Goal: Transaction & Acquisition: Purchase product/service

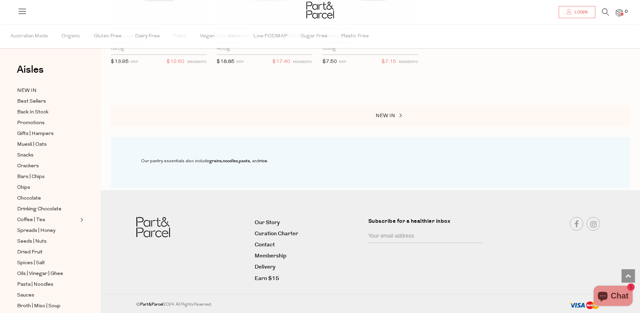
scroll to position [487, 0]
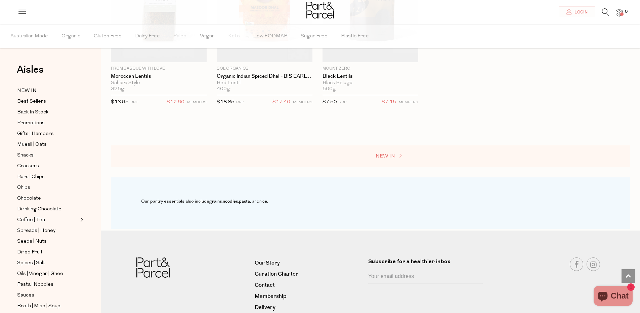
click at [382, 158] on span "NEW IN" at bounding box center [385, 156] width 19 height 5
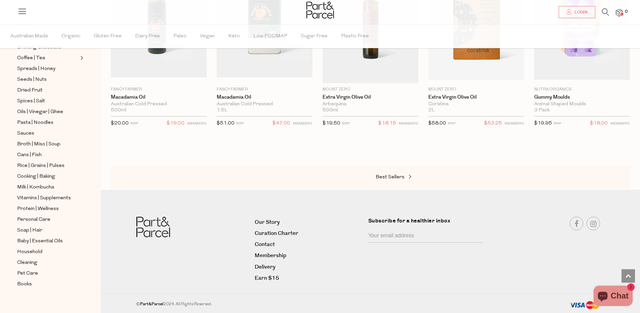
scroll to position [166, 0]
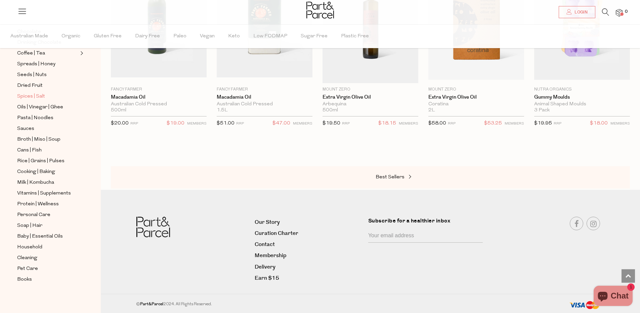
click at [41, 98] on span "Spices | Salt" at bounding box center [31, 96] width 28 height 8
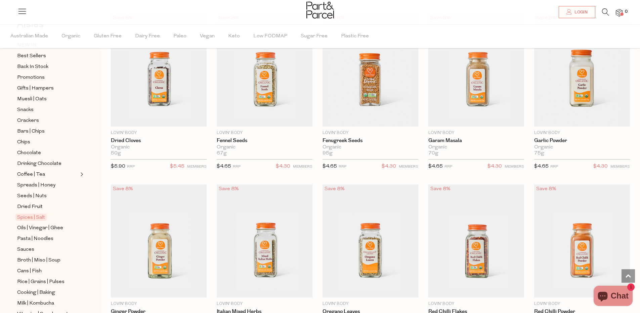
scroll to position [1457, 0]
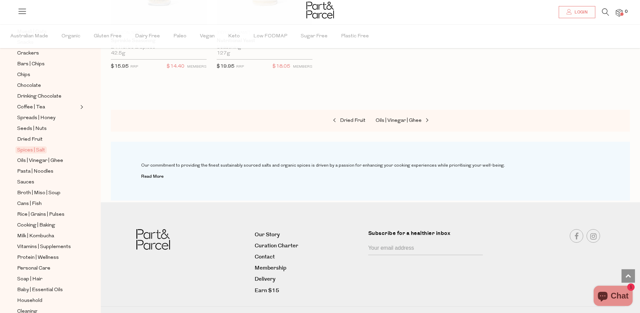
scroll to position [111, 0]
click at [57, 215] on span "Rice | Grains | Pulses" at bounding box center [40, 216] width 47 height 8
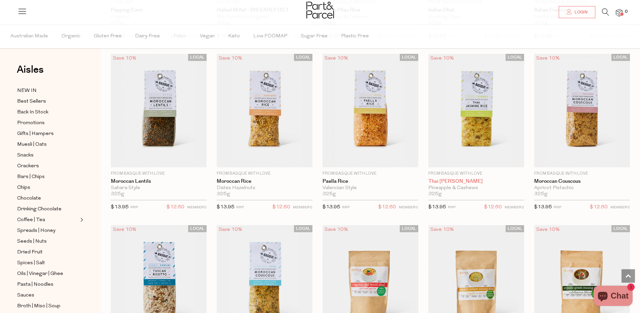
scroll to position [891, 0]
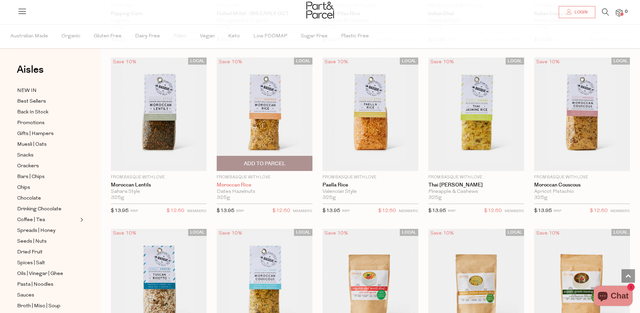
click at [226, 185] on link "Moroccan Rice" at bounding box center [265, 185] width 96 height 6
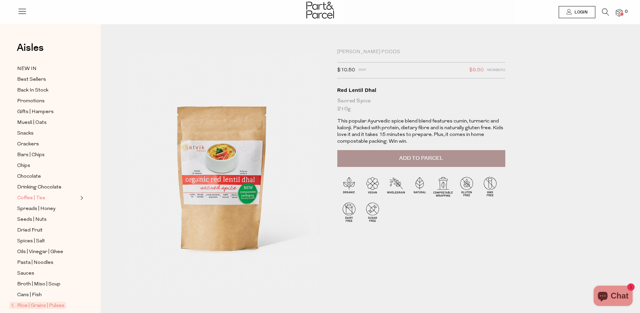
click at [49, 198] on link "Coffee | Tea" at bounding box center [47, 198] width 61 height 8
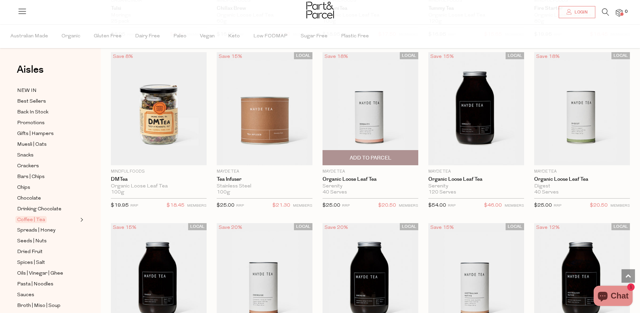
scroll to position [1245, 0]
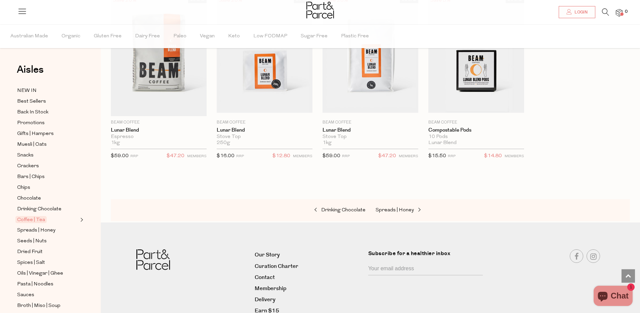
scroll to position [3047, 0]
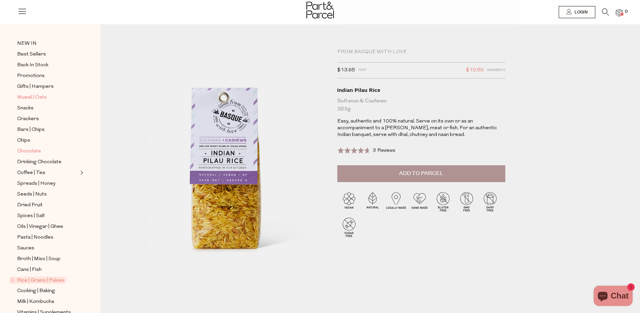
scroll to position [30, 0]
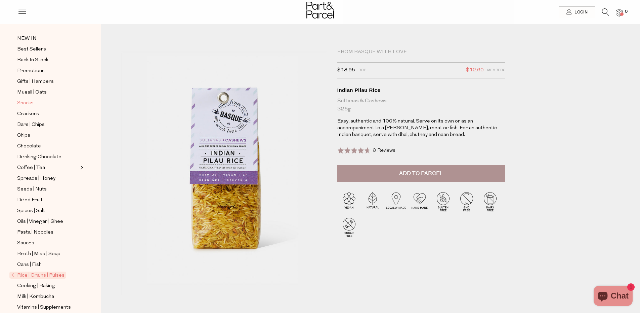
click at [29, 104] on span "Snacks" at bounding box center [25, 103] width 16 height 8
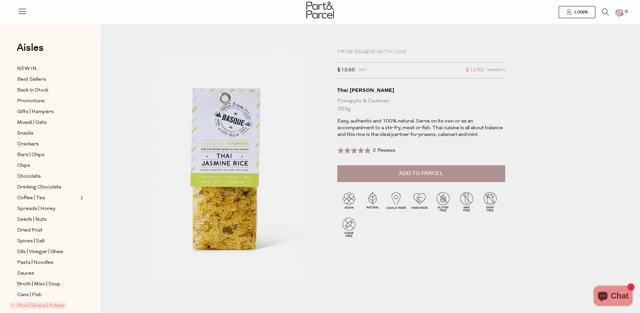
click at [223, 215] on img at bounding box center [176, 209] width 330 height 390
drag, startPoint x: 405, startPoint y: 51, endPoint x: 336, endPoint y: 52, distance: 68.9
click at [336, 52] on div "From Basque With Love $13.95 RRP $12.60 Members Available: In Stock Thai Jasmin…" at bounding box center [424, 169] width 185 height 241
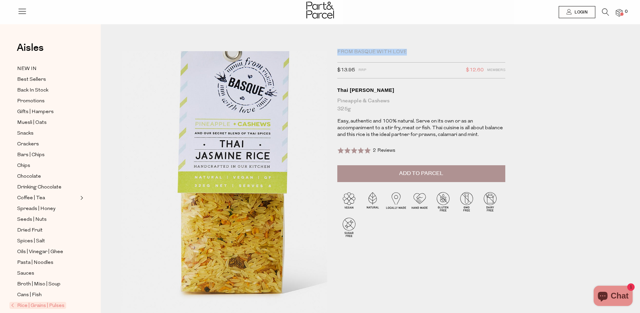
click at [212, 217] on img at bounding box center [232, 171] width 330 height 390
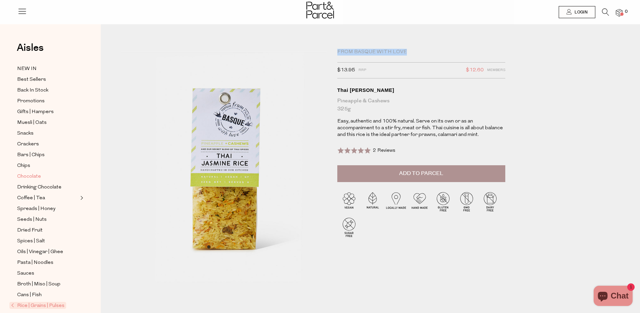
click at [31, 175] on span "Chocolate" at bounding box center [29, 176] width 24 height 8
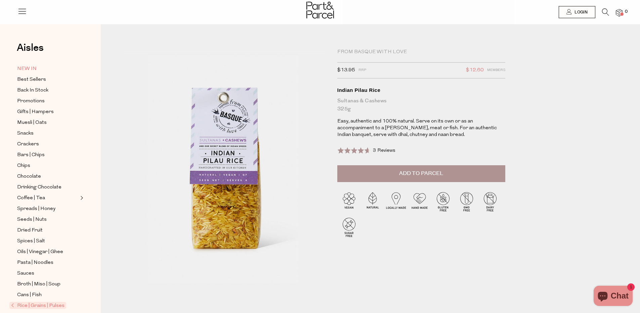
click at [35, 71] on span "NEW IN" at bounding box center [26, 69] width 19 height 8
click at [37, 155] on span "Bars | Chips" at bounding box center [31, 155] width 28 height 8
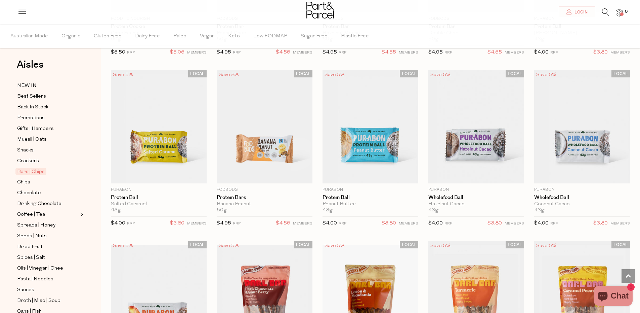
scroll to position [1391, 0]
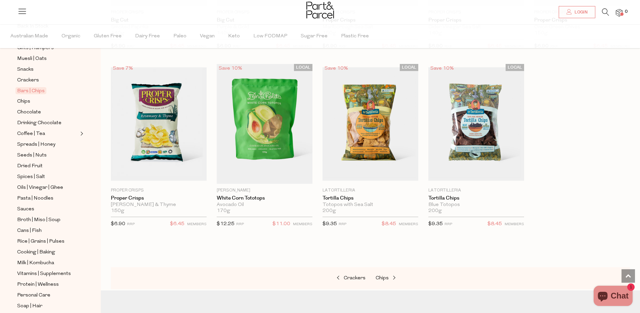
scroll to position [2135, 0]
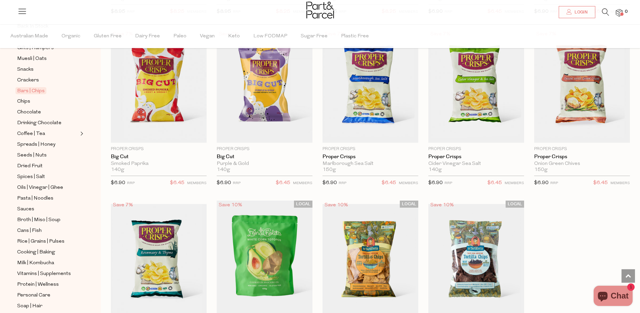
click at [602, 13] on icon at bounding box center [605, 11] width 7 height 7
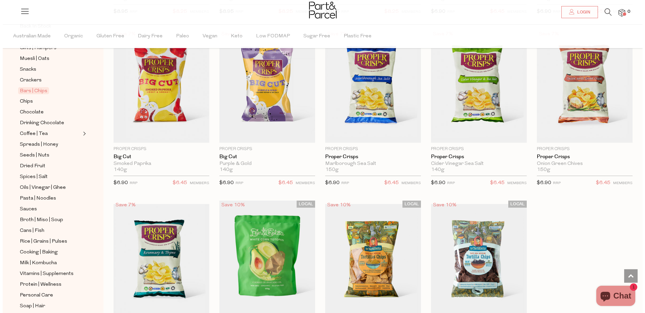
scroll to position [2150, 0]
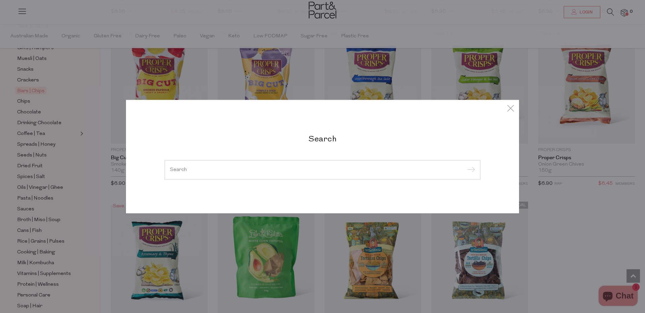
click at [280, 170] on input "search" at bounding box center [322, 169] width 305 height 5
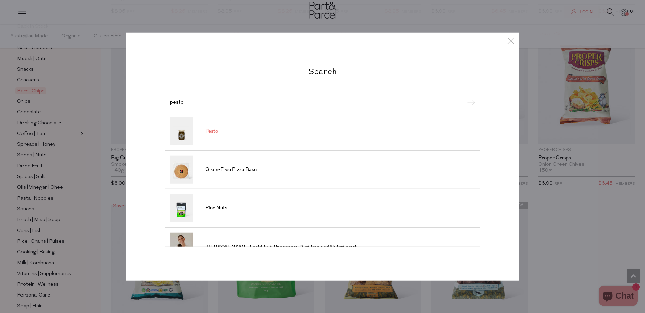
type input "pesto"
click at [215, 134] on link "Pesto" at bounding box center [322, 131] width 305 height 28
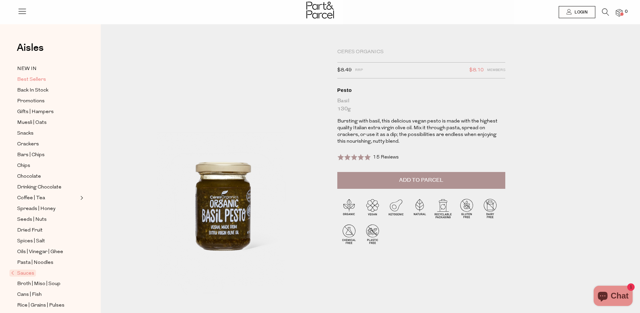
click at [35, 77] on span "Best Sellers" at bounding box center [31, 80] width 29 height 8
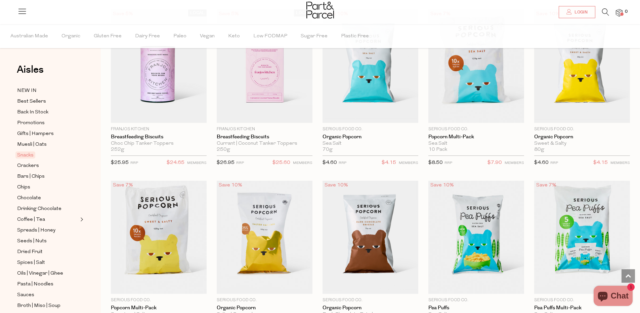
scroll to position [1477, 0]
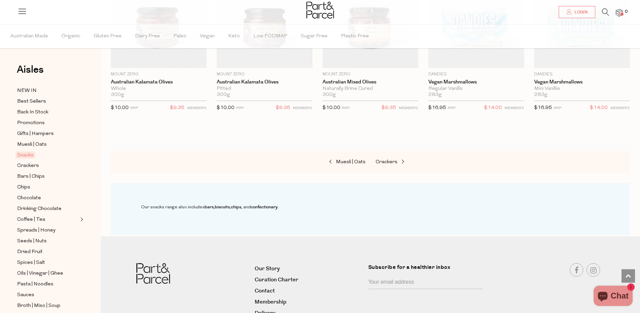
scroll to position [2405, 0]
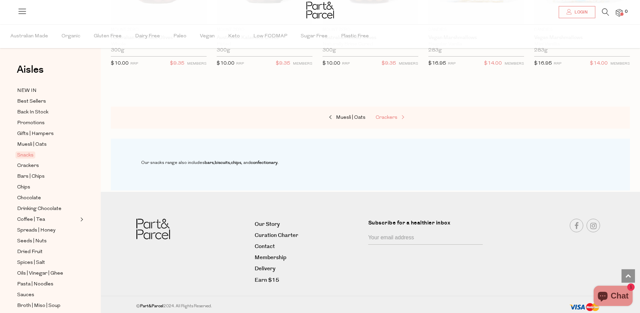
click at [387, 117] on span "Crackers" at bounding box center [387, 117] width 22 height 5
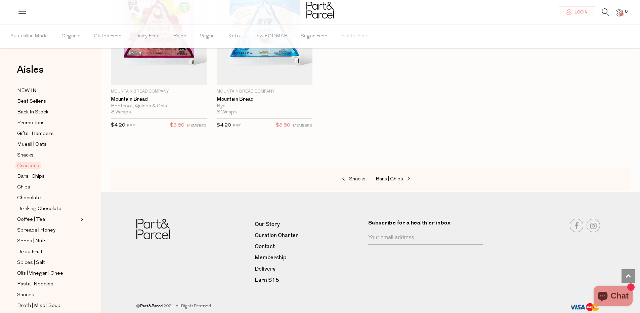
scroll to position [1313, 0]
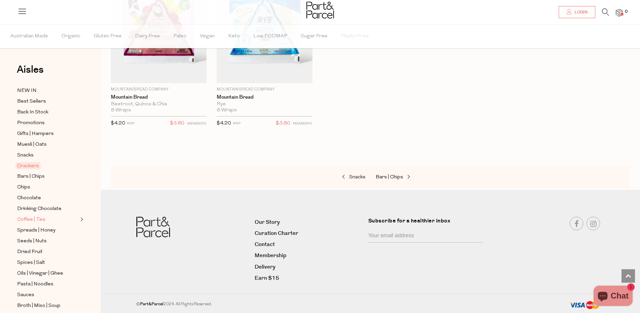
click at [54, 218] on link "Coffee | Tea" at bounding box center [47, 219] width 61 height 8
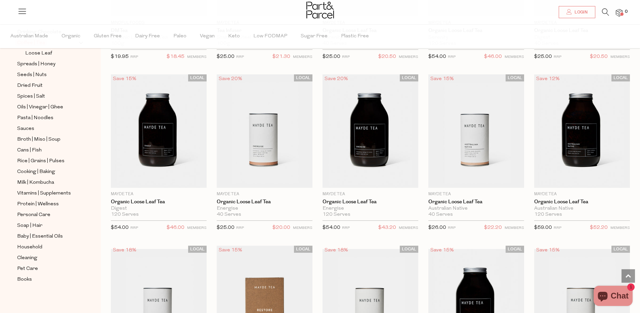
scroll to position [1396, 0]
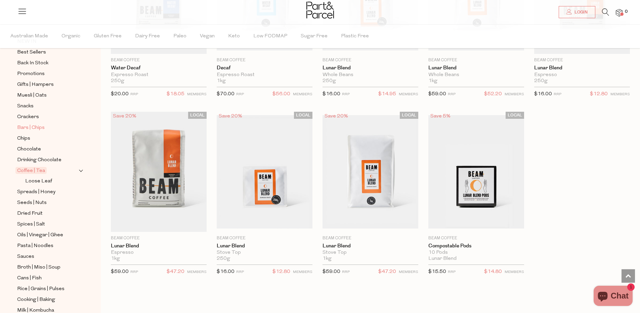
scroll to position [56, 0]
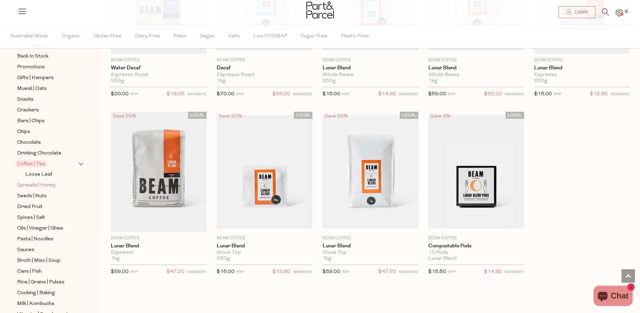
click at [39, 185] on span "Spreads | Honey" at bounding box center [36, 185] width 38 height 8
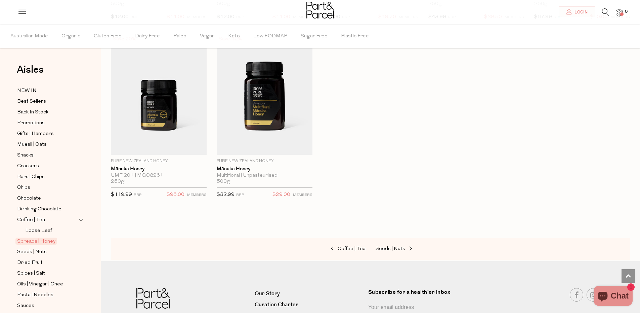
scroll to position [1442, 0]
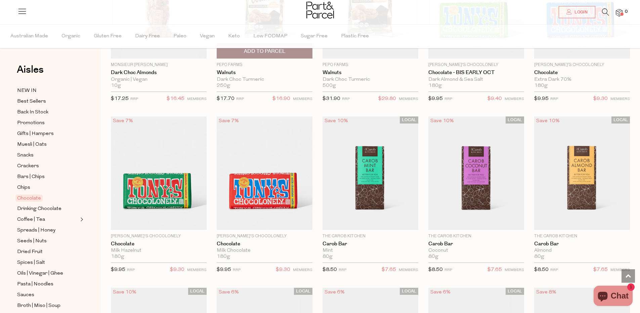
scroll to position [1361, 0]
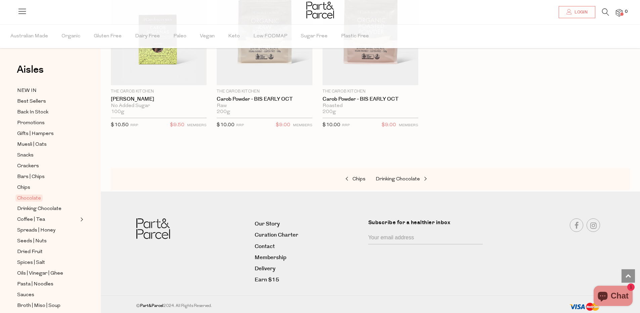
scroll to position [2017, 0]
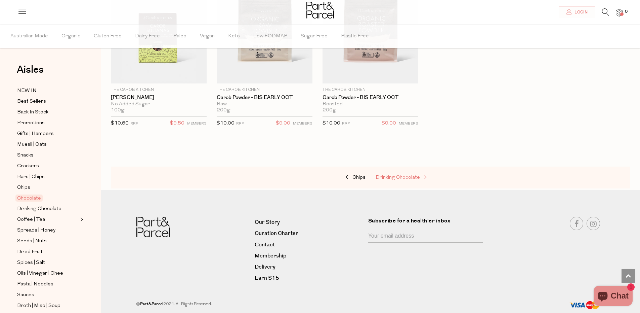
click at [395, 177] on span "Drinking Chocolate" at bounding box center [398, 177] width 44 height 5
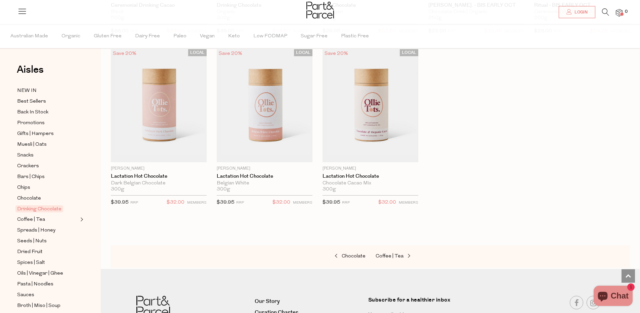
scroll to position [570, 0]
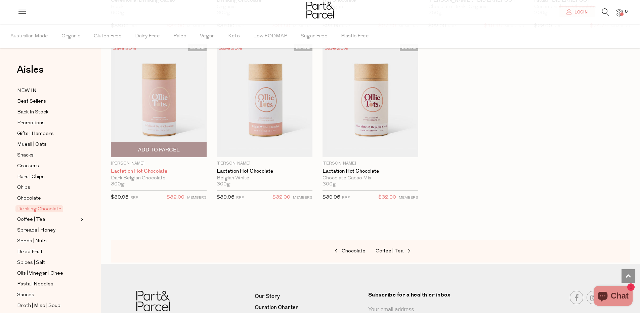
click at [156, 170] on link "Lactation Hot Chocolate" at bounding box center [159, 171] width 96 height 6
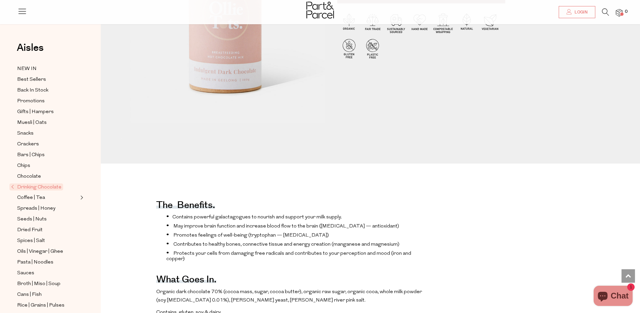
scroll to position [151, 0]
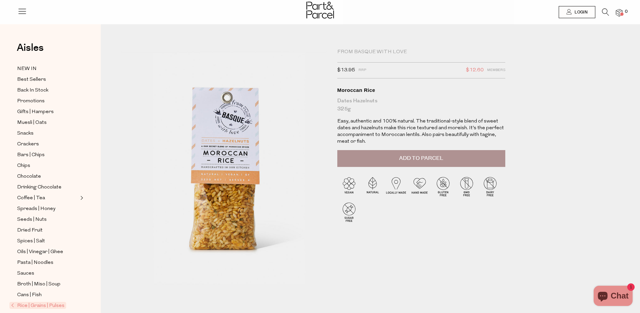
click at [215, 190] on img at bounding box center [163, 182] width 330 height 390
click at [514, 257] on div "From Basque With Love $13.95 RRP $12.60 Members Available: In Stock Moroccan Ri…" at bounding box center [424, 169] width 185 height 241
click at [359, 50] on div "From Basque With Love" at bounding box center [421, 52] width 168 height 7
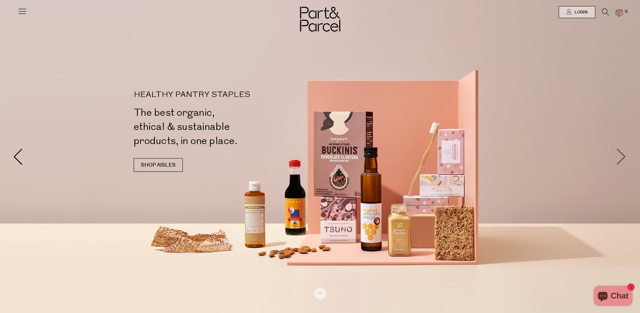
click at [621, 160] on span at bounding box center [621, 156] width 17 height 17
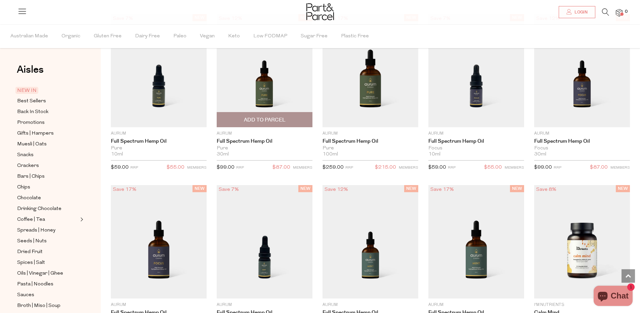
scroll to position [491, 0]
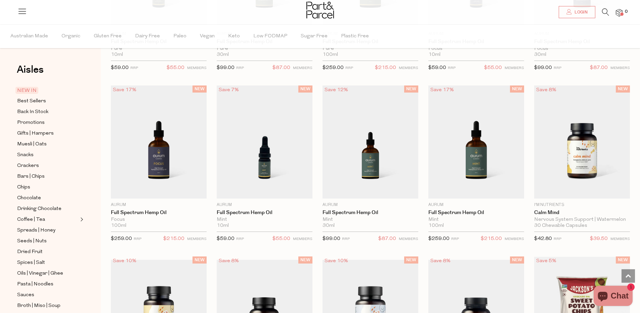
scroll to position [156, 0]
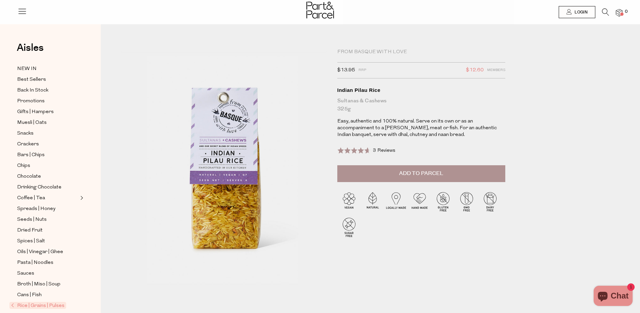
click at [395, 49] on div "From Basque With Love" at bounding box center [421, 52] width 168 height 7
click at [395, 54] on div "From Basque With Love" at bounding box center [421, 52] width 168 height 7
click at [395, 53] on div "From Basque With Love" at bounding box center [421, 52] width 168 height 7
copy div "From Basque With Love"
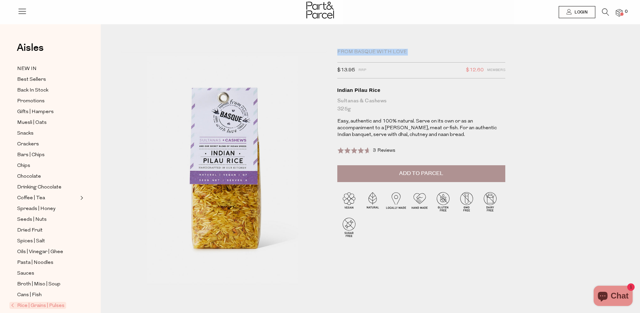
drag, startPoint x: 606, startPoint y: 14, endPoint x: 597, endPoint y: 16, distance: 9.0
click at [606, 15] on icon at bounding box center [605, 11] width 7 height 7
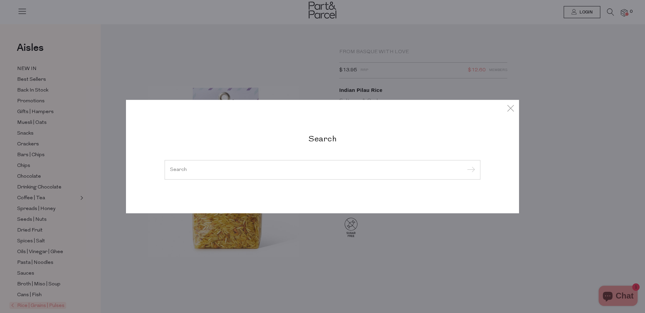
click at [175, 171] on input "search" at bounding box center [322, 169] width 305 height 5
paste input "From Basque With Love"
type input "From Basque With Love"
click at [471, 171] on input "submit" at bounding box center [470, 170] width 10 height 10
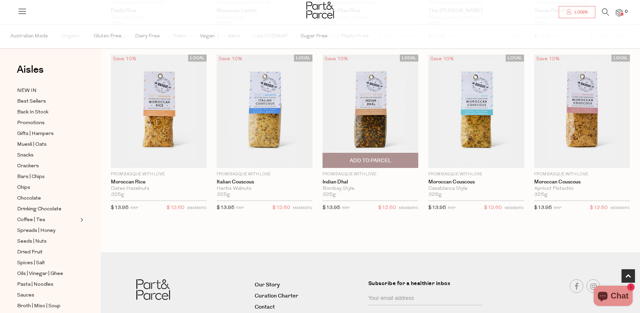
scroll to position [192, 0]
click at [366, 156] on span "Add To Parcel" at bounding box center [371, 160] width 92 height 14
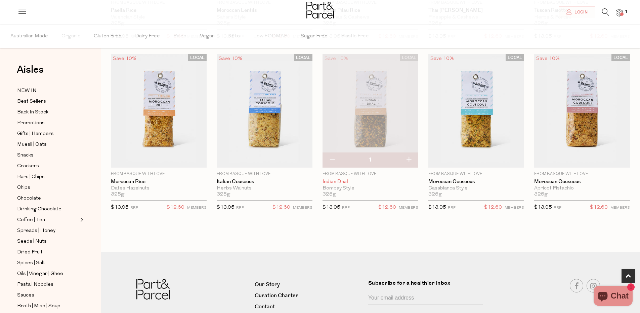
click at [325, 181] on link "Indian Dhal" at bounding box center [371, 181] width 96 height 6
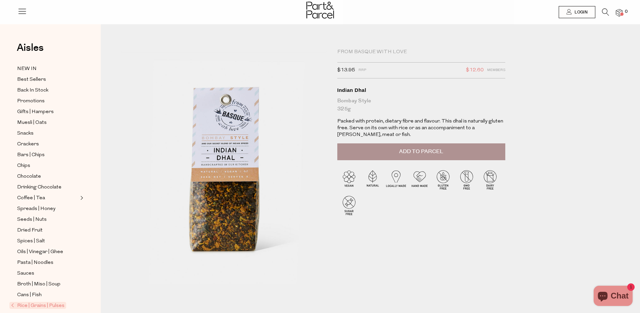
click at [236, 228] on img at bounding box center [224, 173] width 206 height 244
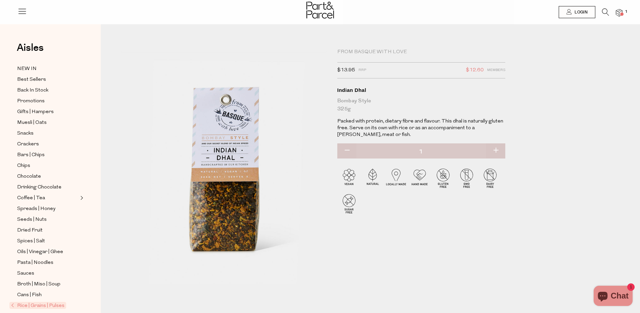
click at [309, 12] on img at bounding box center [321, 10] width 28 height 17
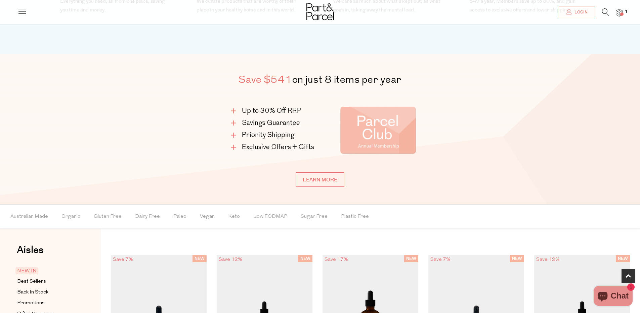
scroll to position [403, 0]
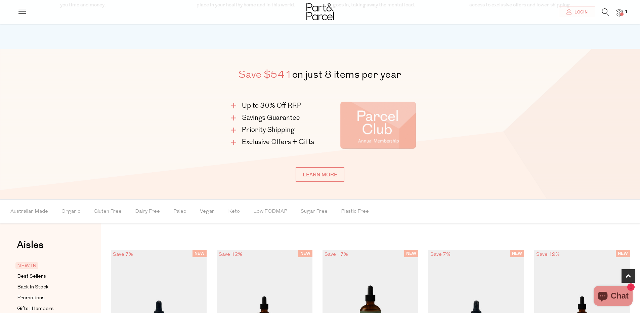
click at [264, 127] on li "Priority Shipping" at bounding box center [274, 129] width 86 height 9
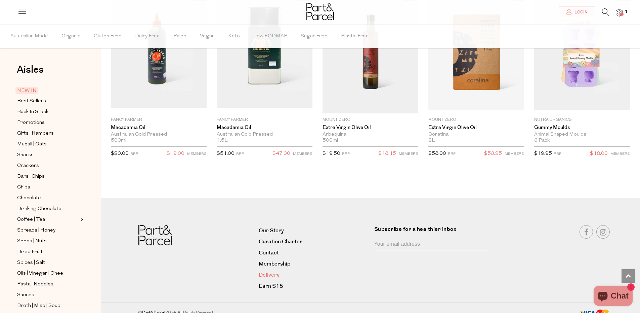
scroll to position [1187, 0]
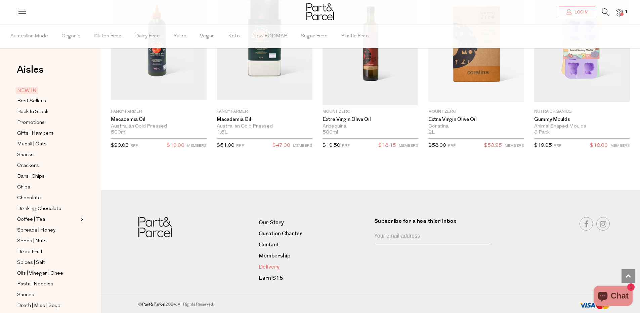
click at [270, 265] on link "Delivery" at bounding box center [314, 266] width 110 height 9
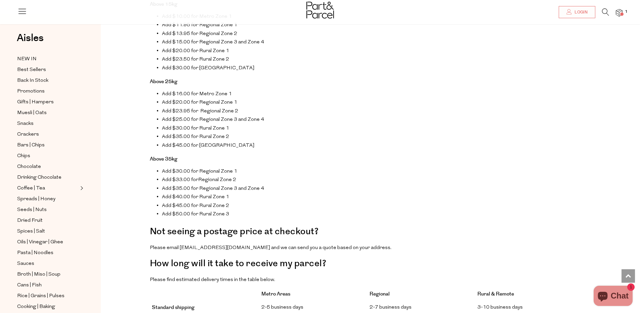
scroll to position [350, 0]
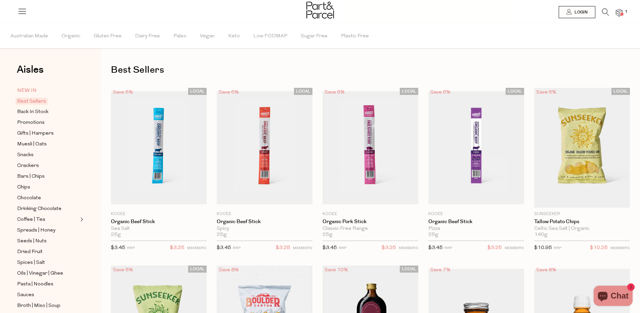
click at [30, 94] on span "NEW IN" at bounding box center [26, 91] width 19 height 8
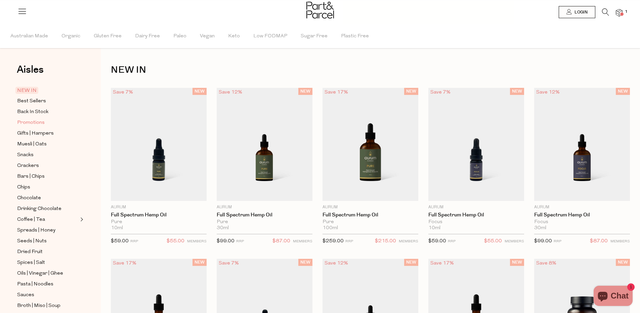
click at [47, 122] on link "Promotions" at bounding box center [47, 122] width 61 height 8
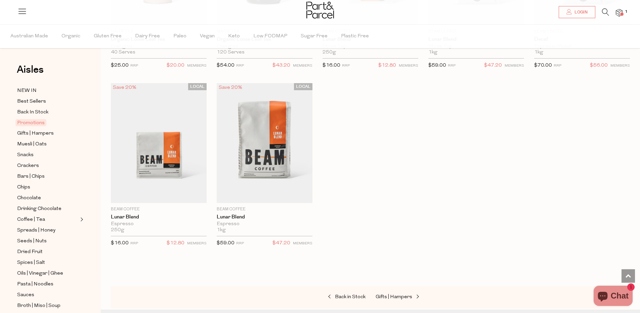
scroll to position [686, 0]
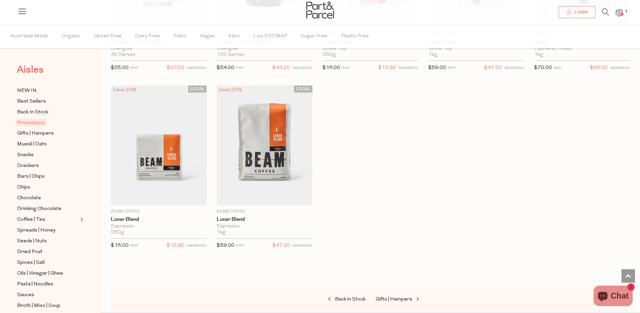
click at [37, 73] on span "Aisles" at bounding box center [30, 69] width 27 height 15
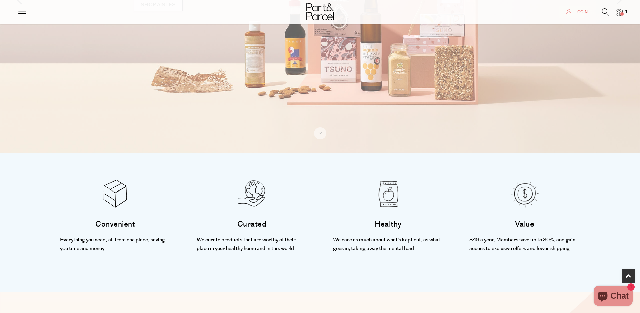
scroll to position [121, 0]
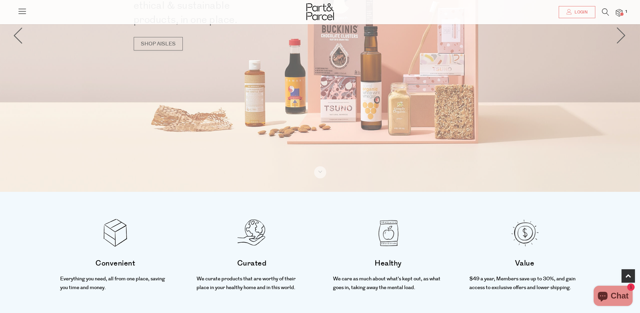
click at [327, 11] on img at bounding box center [321, 11] width 28 height 17
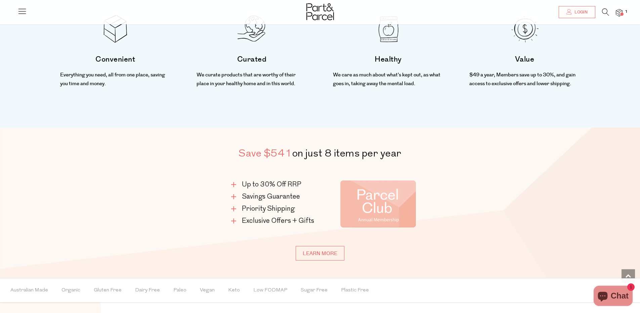
scroll to position [318, 0]
